Goal: Find specific page/section: Find specific page/section

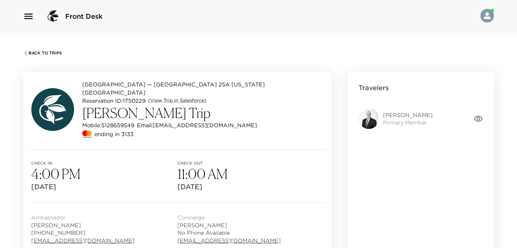
click at [29, 52] on span "Back To Trips" at bounding box center [45, 53] width 33 height 5
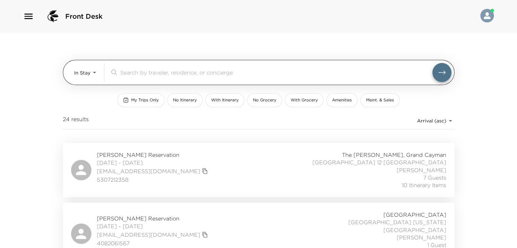
click at [77, 72] on body "Front Desk In Stay In-Stay ​ My Trips Only No Itinerary With Itinerary No Groce…" at bounding box center [258, 124] width 517 height 248
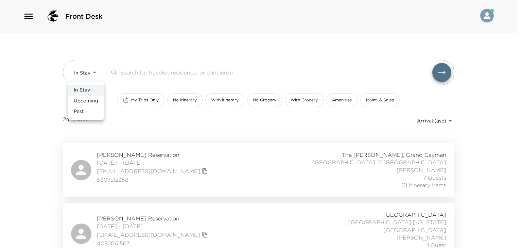
click at [85, 103] on span "Upcoming" at bounding box center [86, 100] width 24 height 7
type input "Upcoming"
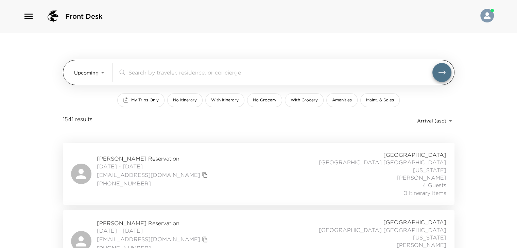
click at [171, 76] on div "​" at bounding box center [280, 72] width 304 height 8
click at [183, 75] on input "search" at bounding box center [280, 72] width 304 height 8
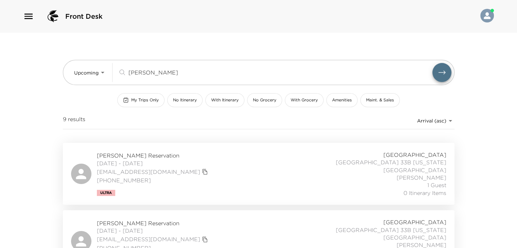
type input "[PERSON_NAME]"
click at [142, 159] on span "[DATE] - [DATE]" at bounding box center [153, 162] width 113 height 7
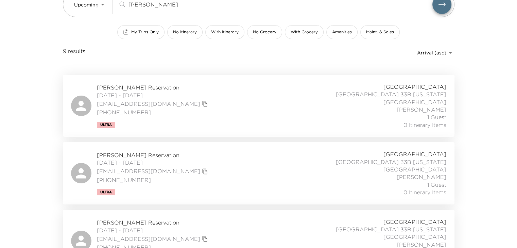
scroll to position [102, 0]
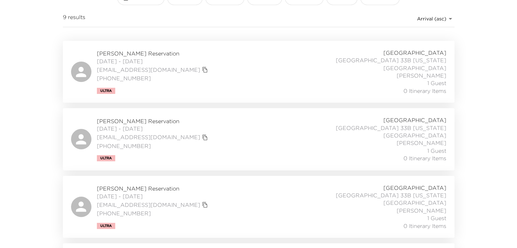
click at [104, 48] on div "[PERSON_NAME][GEOGRAPHIC_DATA] [DATE] - [DATE] [EMAIL_ADDRESS][DOMAIN_NAME] (40…" at bounding box center [258, 72] width 391 height 62
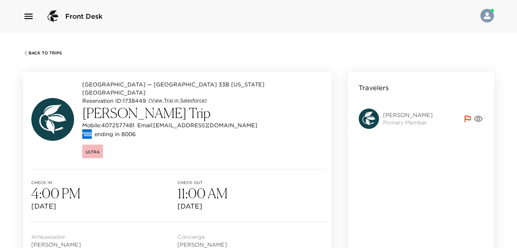
click at [479, 117] on icon "button" at bounding box center [478, 119] width 10 height 10
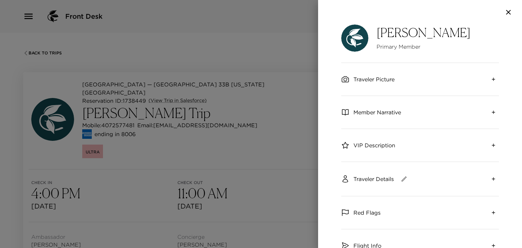
scroll to position [68, 0]
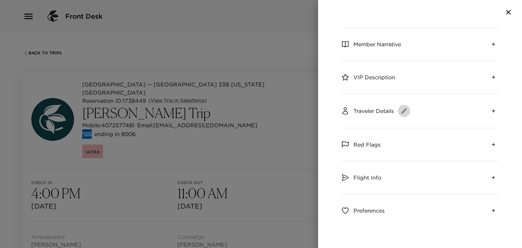
click at [402, 111] on icon "button" at bounding box center [404, 110] width 7 height 7
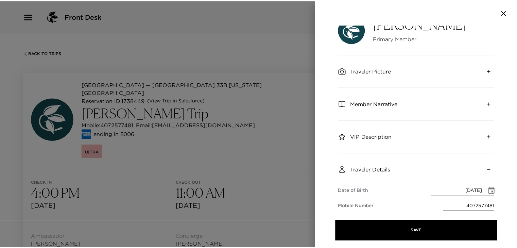
scroll to position [0, 0]
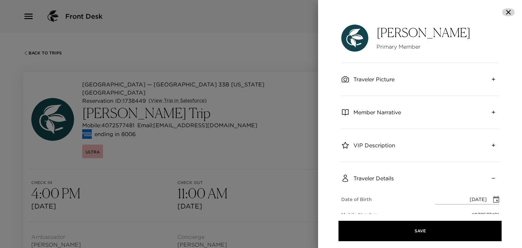
click at [508, 11] on icon "button" at bounding box center [508, 12] width 8 height 8
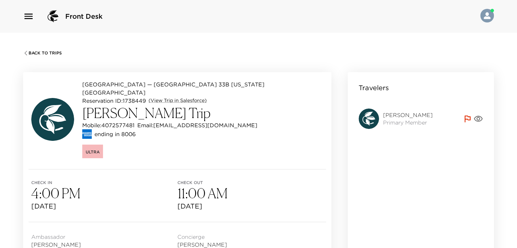
click at [467, 118] on icon at bounding box center [467, 119] width 10 height 10
